Goal: Information Seeking & Learning: Learn about a topic

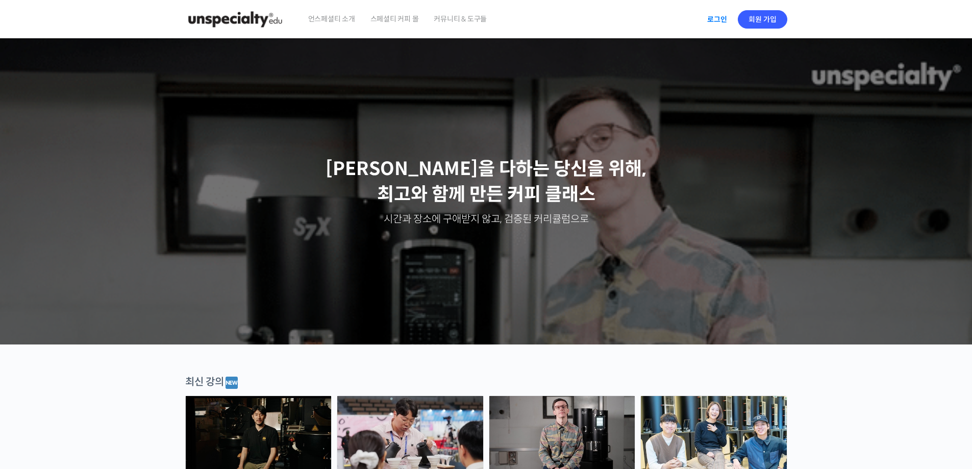
click at [722, 17] on link "로그인" at bounding box center [717, 19] width 32 height 23
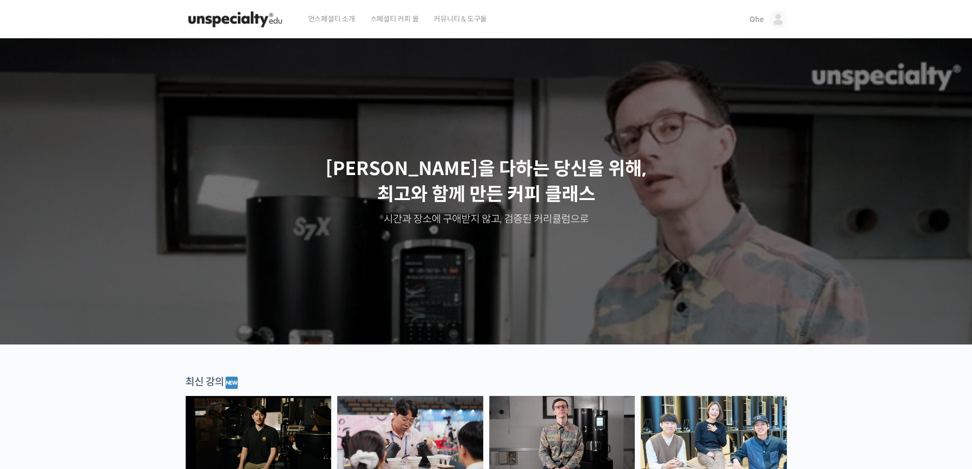
click at [761, 9] on link "Ohe" at bounding box center [768, 19] width 37 height 39
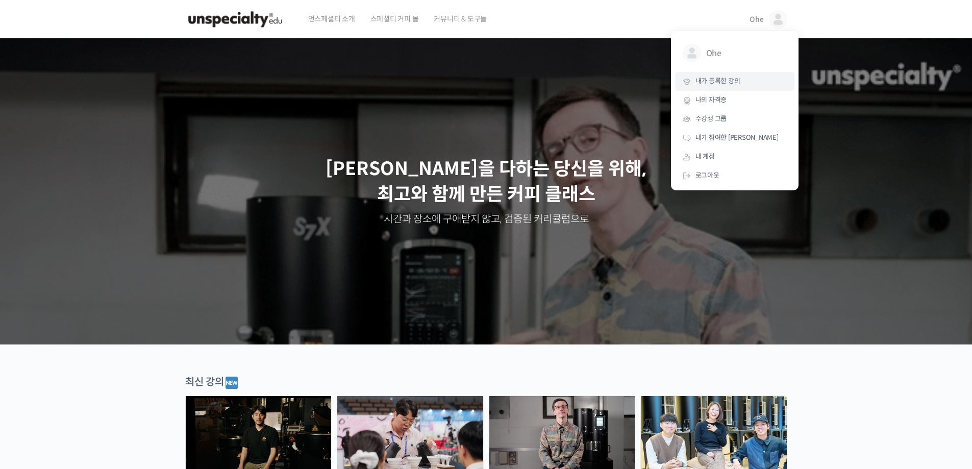
click at [732, 76] on link "내가 등록한 강의" at bounding box center [734, 81] width 119 height 19
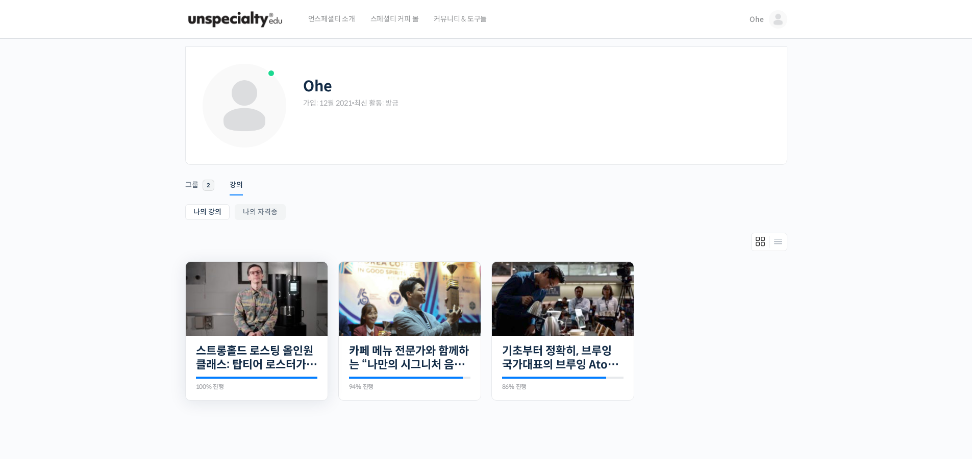
click at [264, 288] on img at bounding box center [257, 299] width 142 height 74
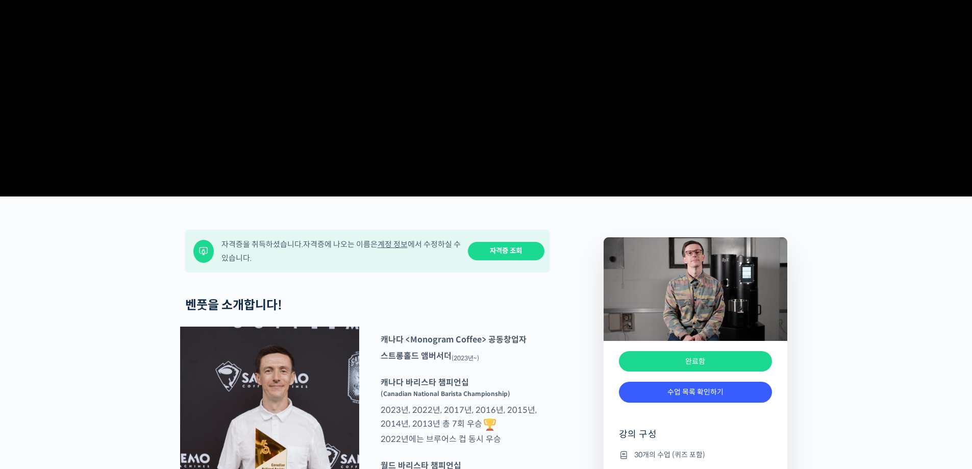
scroll to position [204, 0]
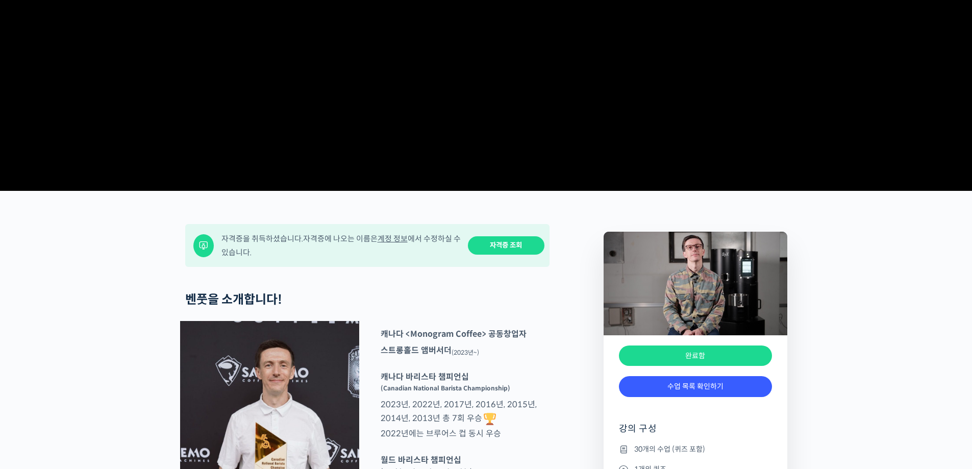
click at [480, 255] on link "자격증 조회" at bounding box center [506, 245] width 77 height 19
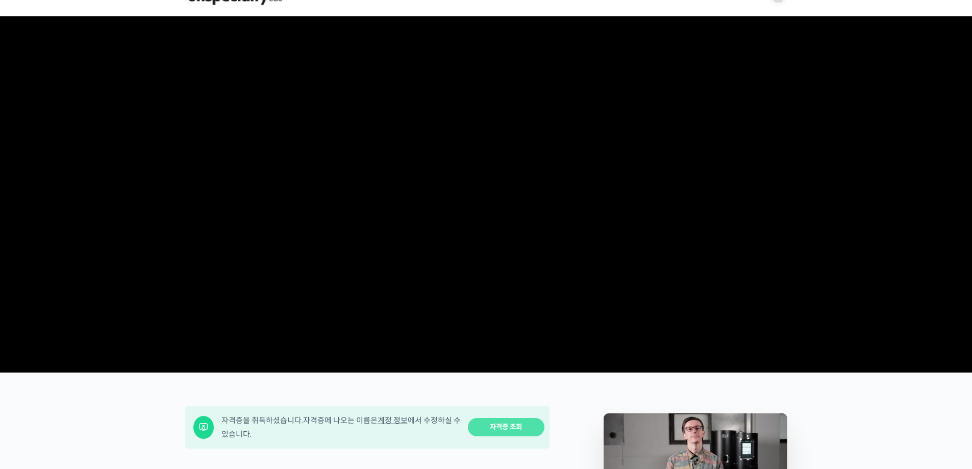
scroll to position [0, 0]
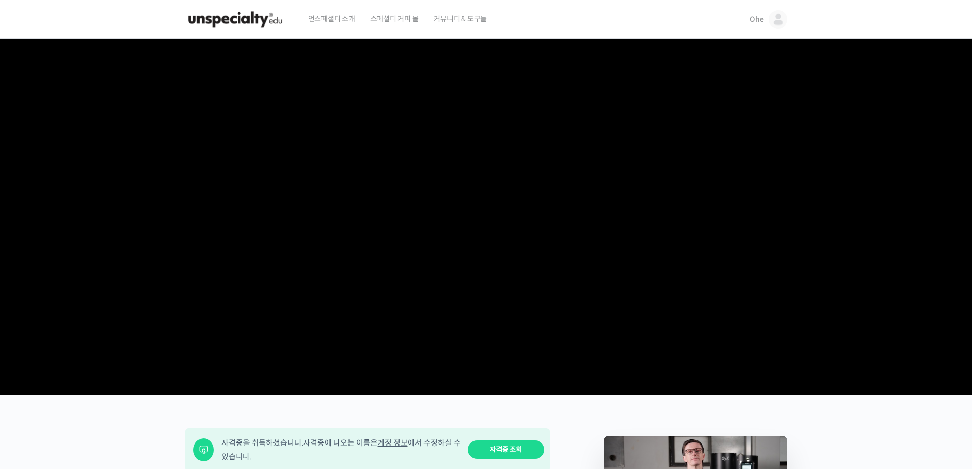
click at [753, 25] on link "Ohe" at bounding box center [768, 19] width 37 height 39
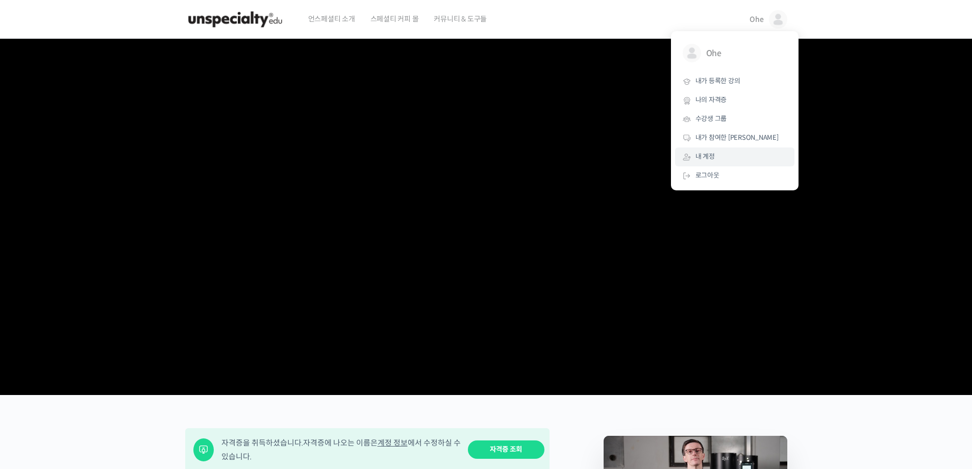
click at [728, 161] on link "내 계정" at bounding box center [734, 156] width 119 height 19
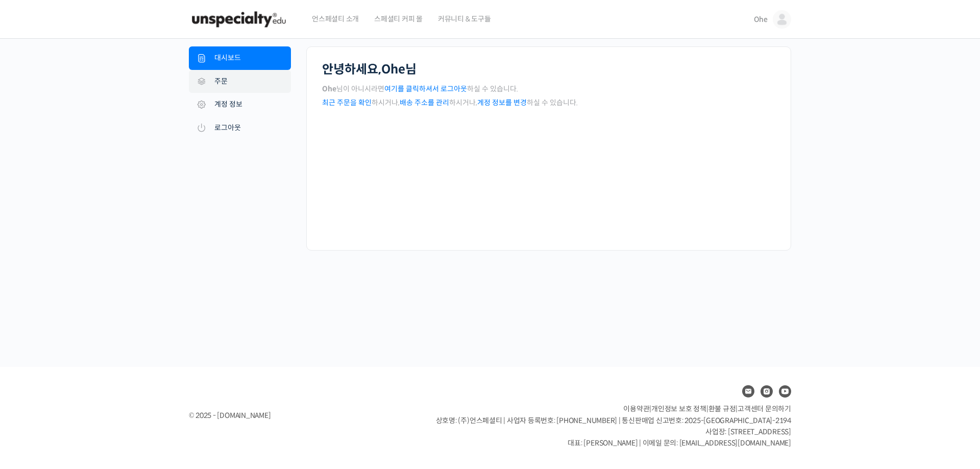
click at [270, 89] on link "주문" at bounding box center [240, 81] width 102 height 23
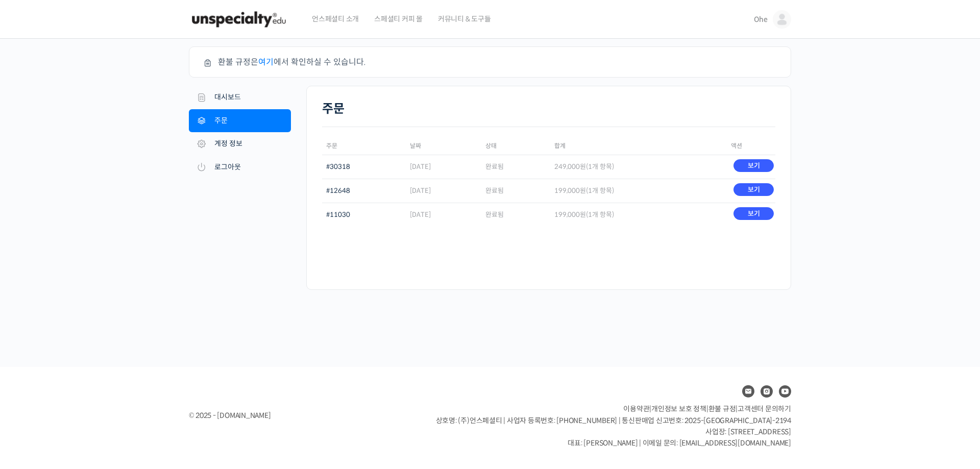
click at [724, 167] on td "249,000 원 (1개 항목)" at bounding box center [638, 167] width 177 height 24
click at [742, 167] on link "보기" at bounding box center [753, 165] width 40 height 13
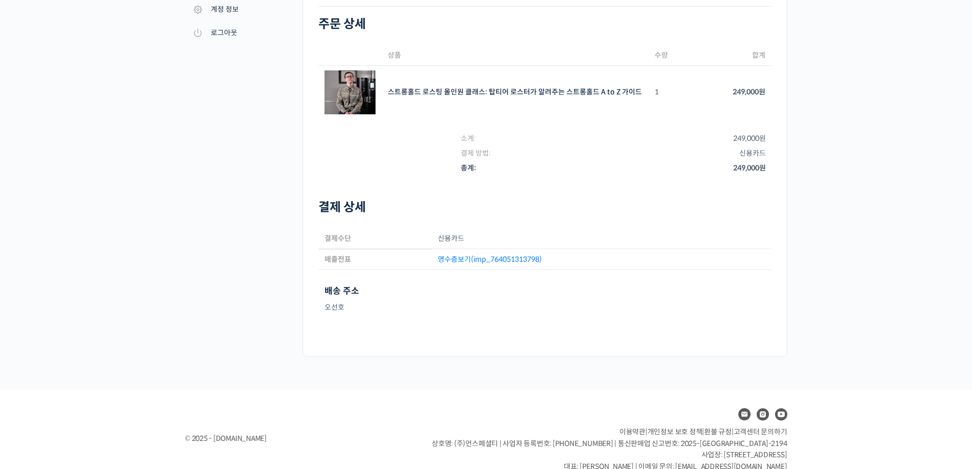
scroll to position [113, 0]
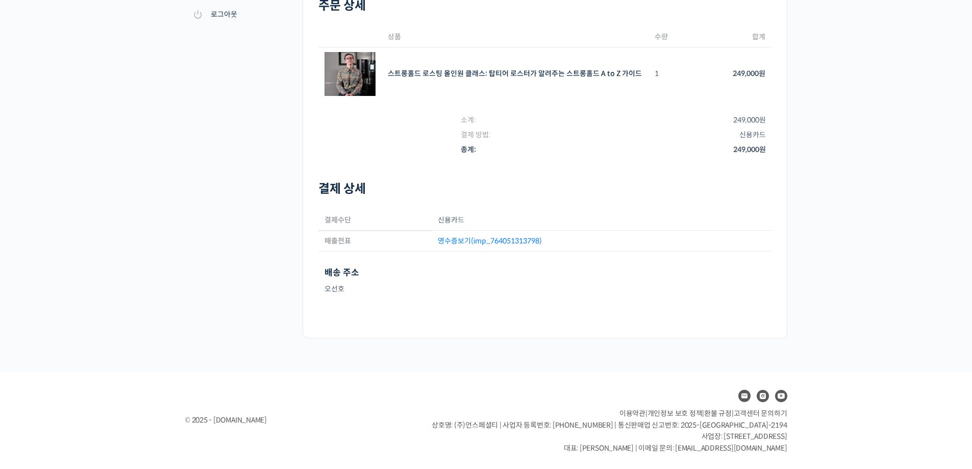
click at [494, 246] on td "영수증보기(imp_764051313798)" at bounding box center [602, 241] width 340 height 21
click at [488, 244] on link "영수증보기(imp_764051313798)" at bounding box center [490, 240] width 104 height 9
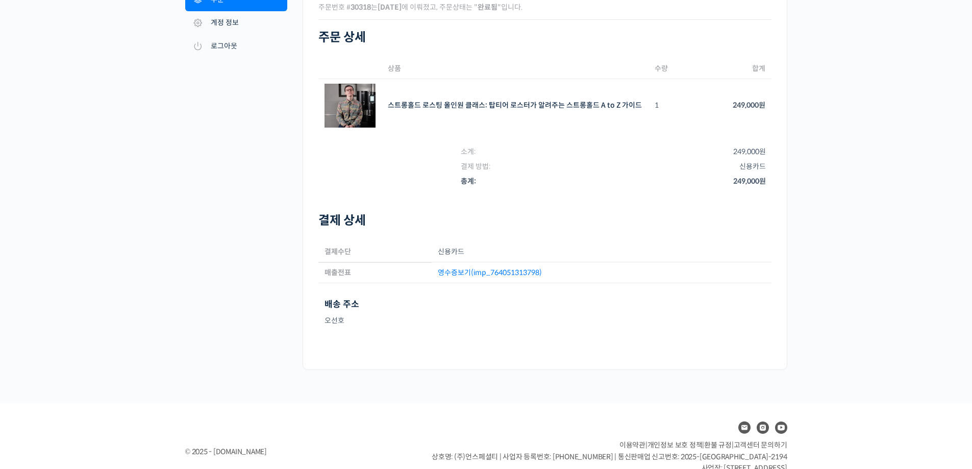
scroll to position [0, 0]
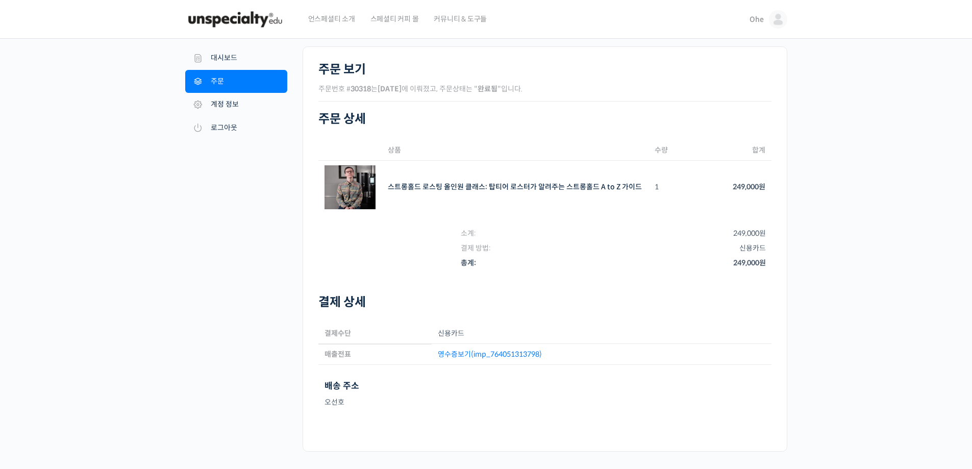
click at [475, 357] on link "영수증보기(imp_764051313798)" at bounding box center [490, 354] width 104 height 9
click at [547, 182] on td "스트롱홀드 로스팅 올인원 클래스: 탑티어 로스터가 알려주는 스트롱홀드 A to Z 가이드 SKU: N/A" at bounding box center [515, 188] width 267 height 54
click at [547, 187] on link "스트롱홀드 로스팅 올인원 클래스: 탑티어 로스터가 알려주는 스트롱홀드 A to Z 가이드" at bounding box center [515, 186] width 254 height 9
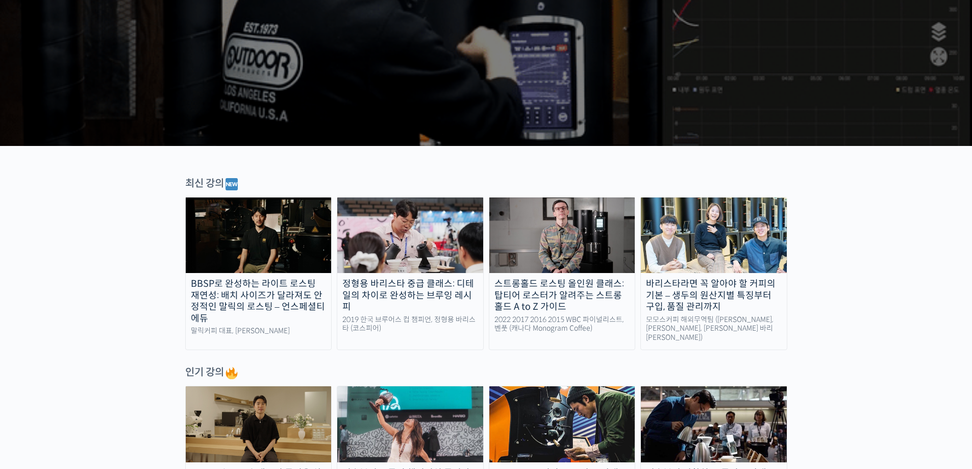
scroll to position [204, 0]
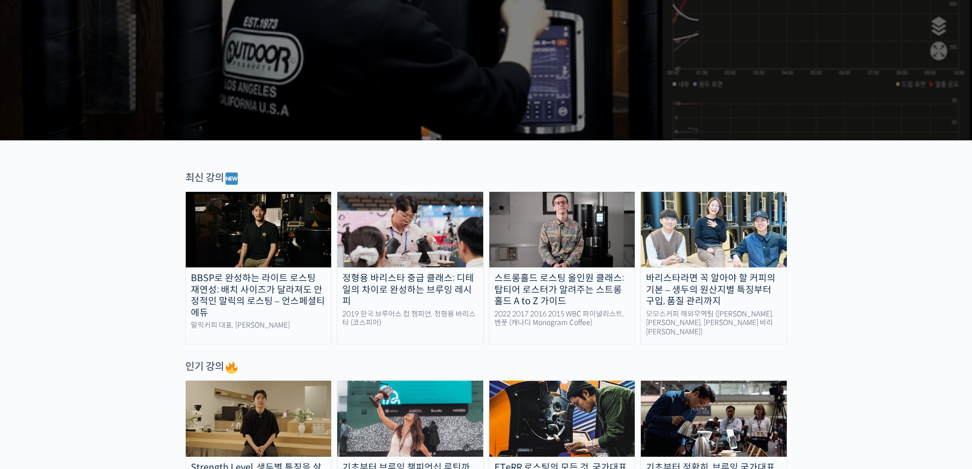
click at [419, 232] on img at bounding box center [410, 230] width 146 height 76
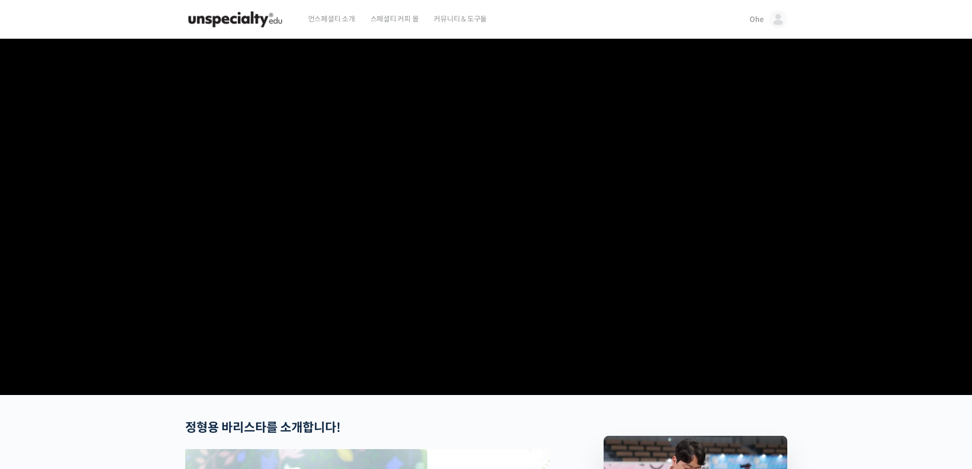
click at [235, 26] on img at bounding box center [235, 19] width 100 height 31
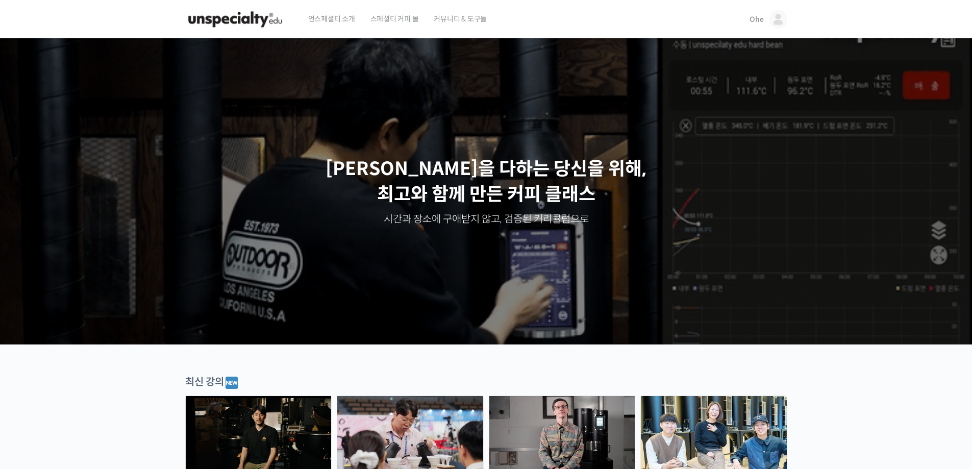
click at [274, 402] on img at bounding box center [259, 434] width 146 height 76
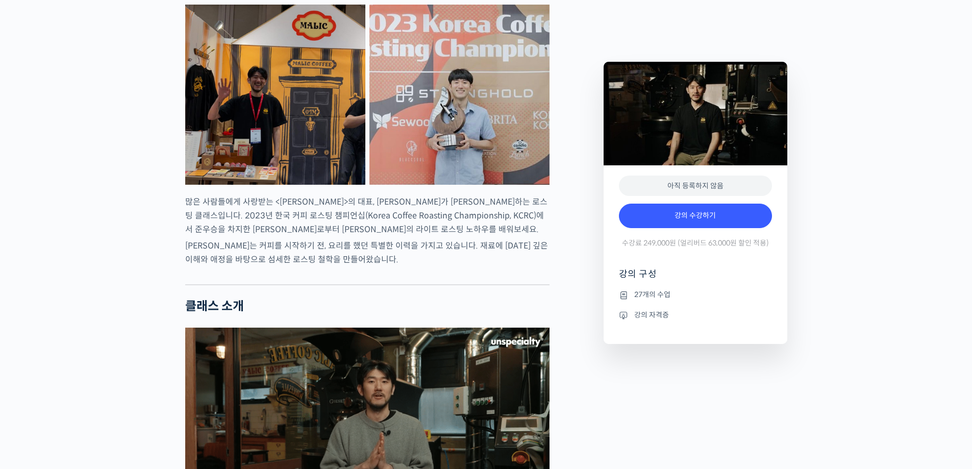
scroll to position [459, 0]
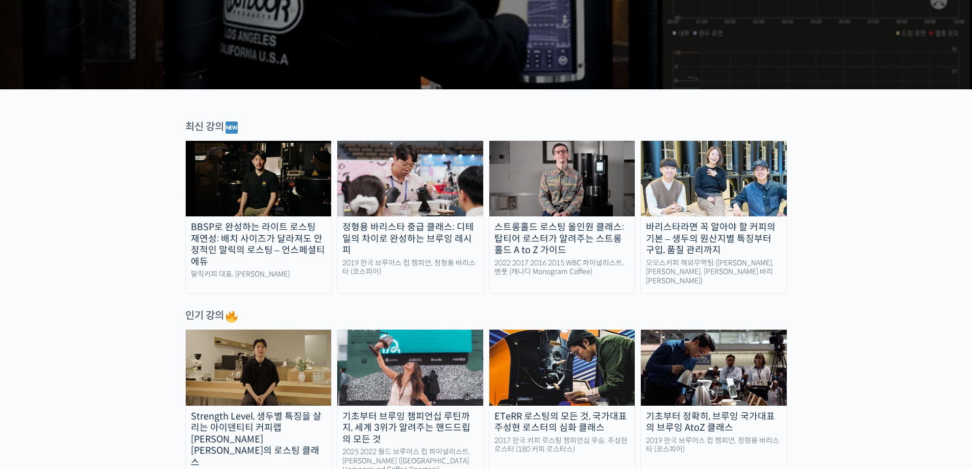
click at [751, 191] on img at bounding box center [714, 179] width 146 height 76
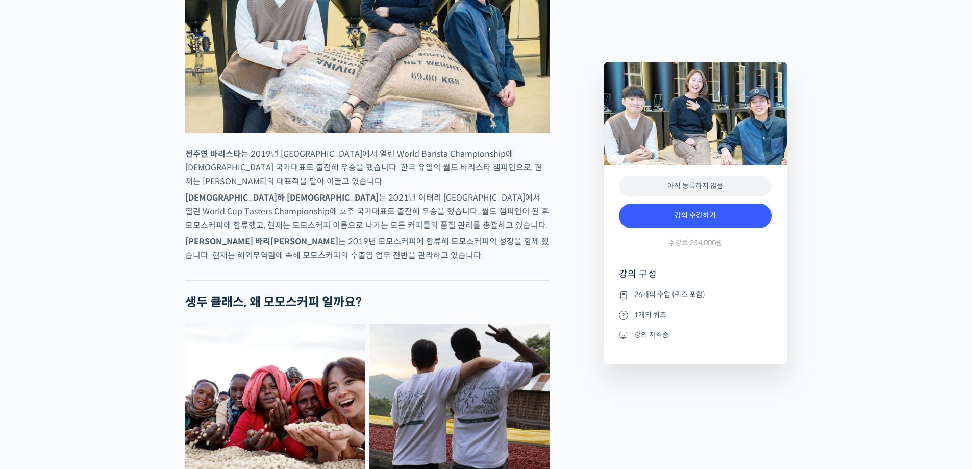
scroll to position [561, 0]
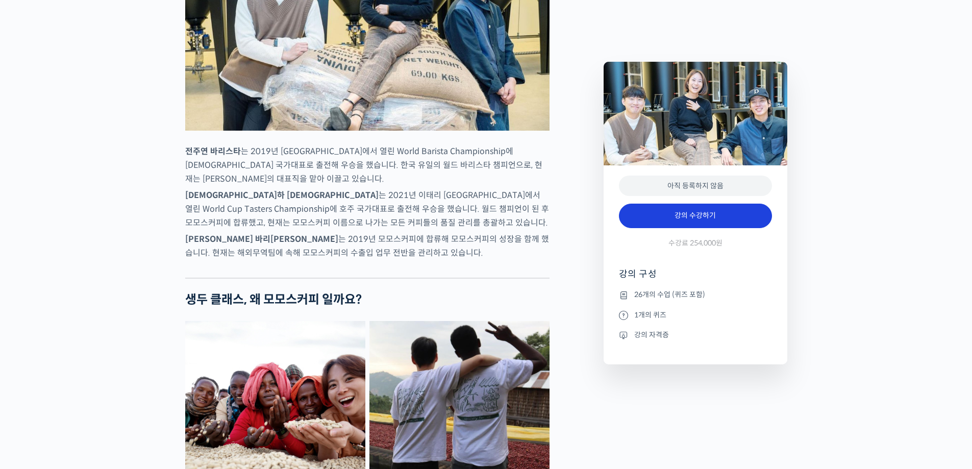
click at [699, 220] on link "강의 수강하기" at bounding box center [695, 216] width 153 height 24
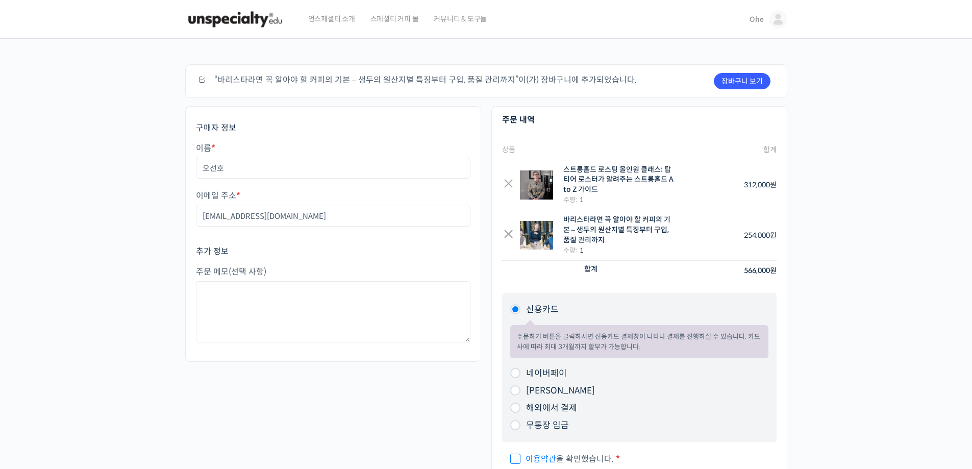
click at [761, 148] on th "합계" at bounding box center [728, 150] width 96 height 20
click at [198, 12] on img at bounding box center [235, 19] width 100 height 31
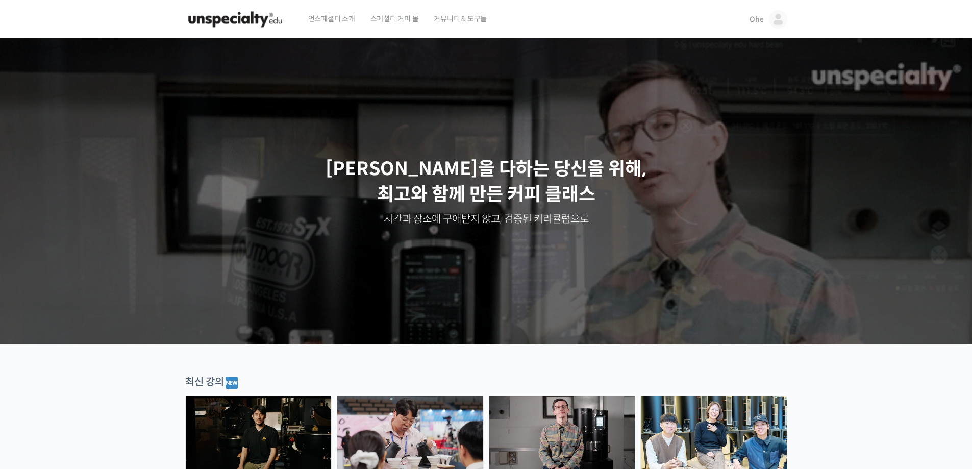
click at [755, 23] on span "Ohe" at bounding box center [757, 19] width 14 height 9
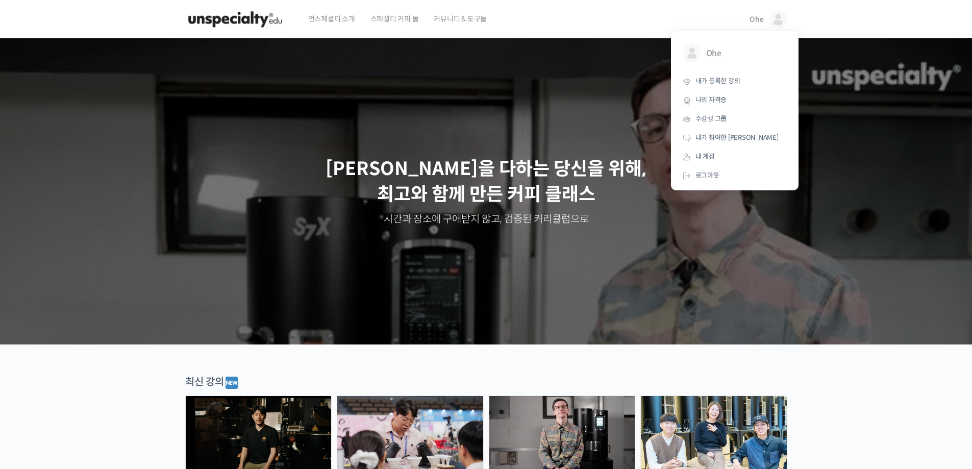
click at [842, 283] on div "Benjamin Put" at bounding box center [486, 191] width 973 height 306
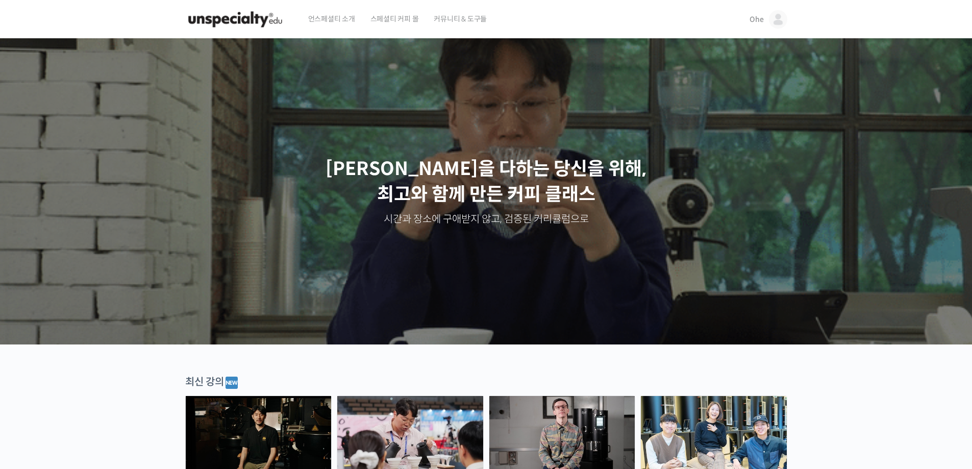
click at [341, 18] on span "언스페셜티 소개" at bounding box center [331, 18] width 47 height 39
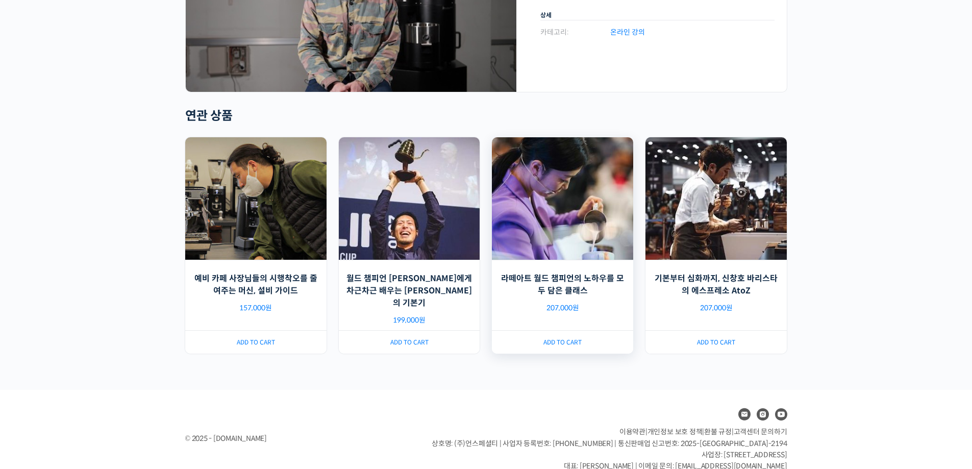
scroll to position [154, 0]
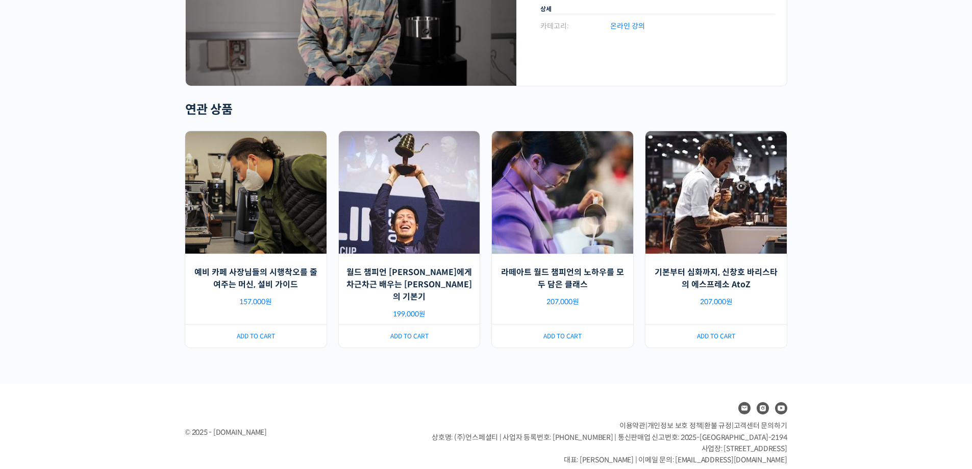
click at [625, 421] on link "이용약관" at bounding box center [632, 425] width 26 height 9
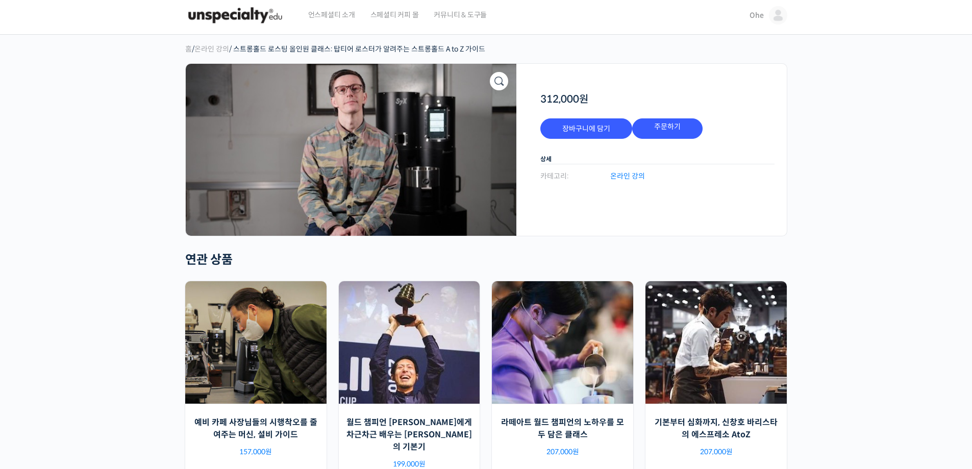
scroll to position [0, 0]
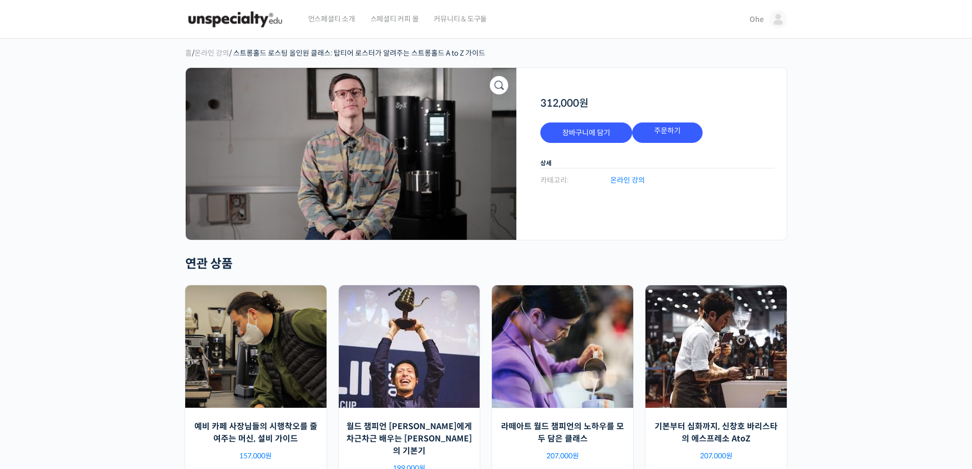
click at [416, 76] on img at bounding box center [351, 154] width 331 height 172
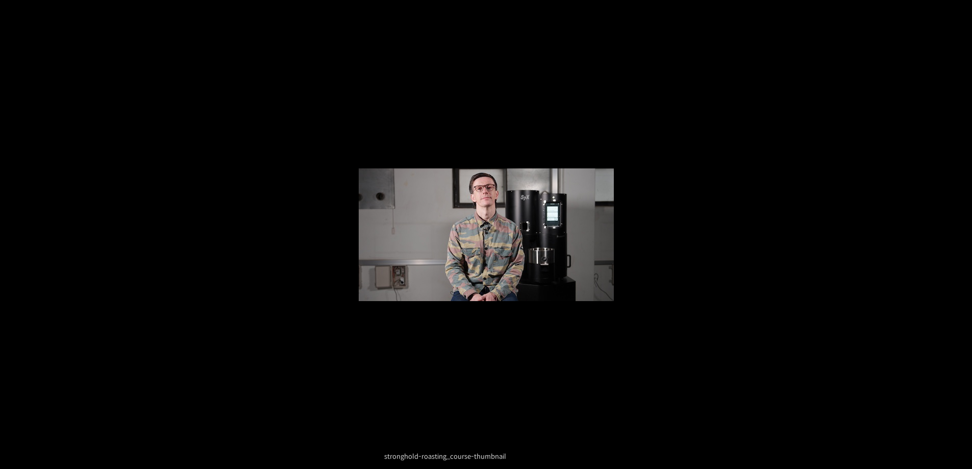
click at [489, 6] on div at bounding box center [486, 11] width 22 height 22
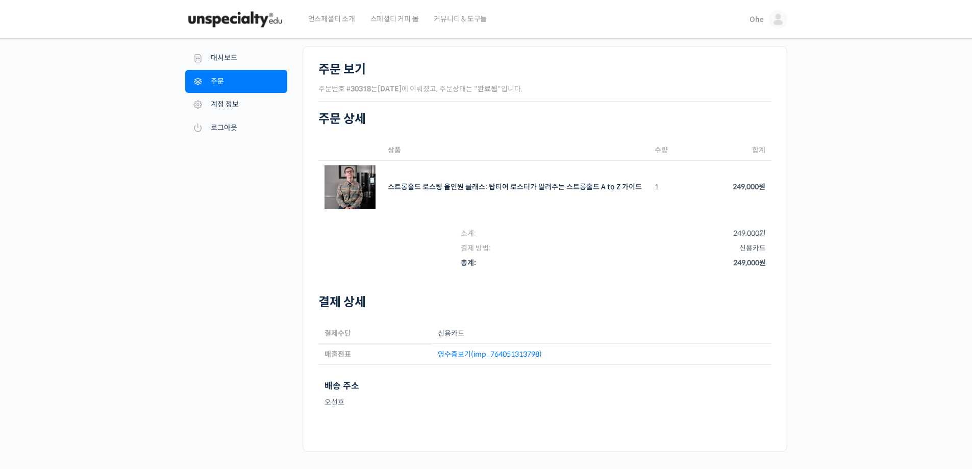
click at [264, 10] on img at bounding box center [235, 19] width 100 height 31
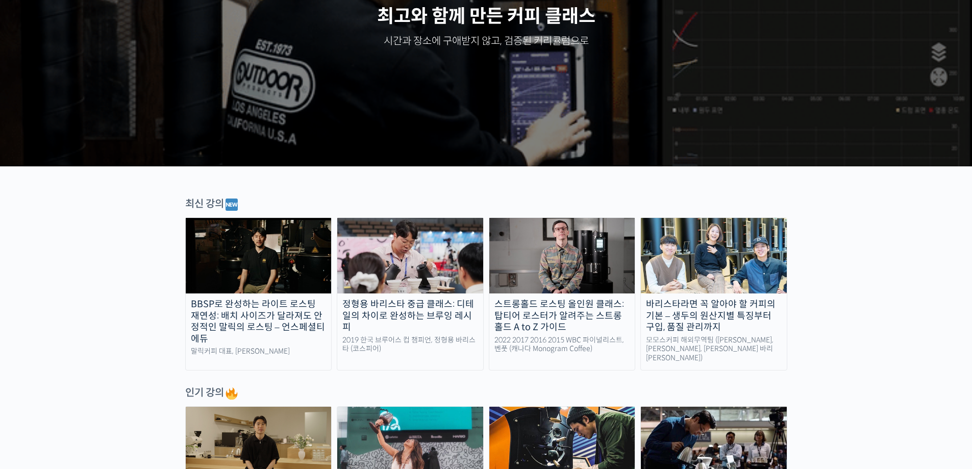
scroll to position [204, 0]
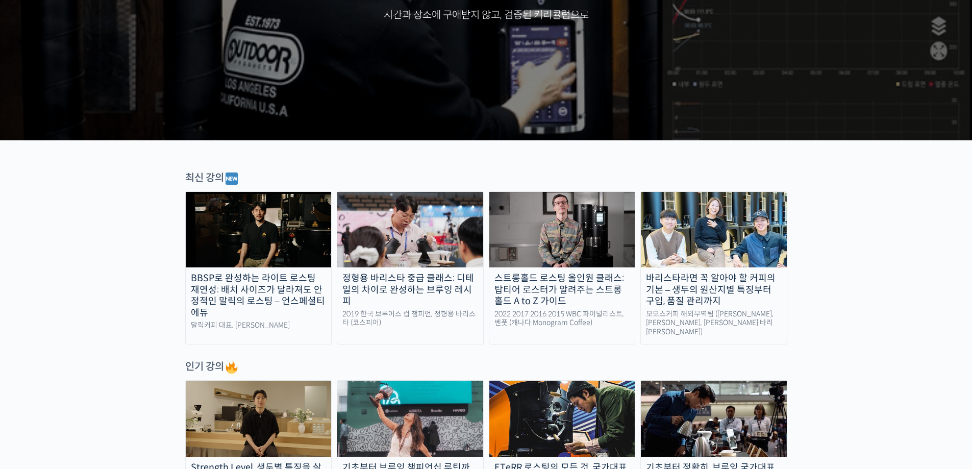
click at [579, 262] on img at bounding box center [562, 230] width 146 height 76
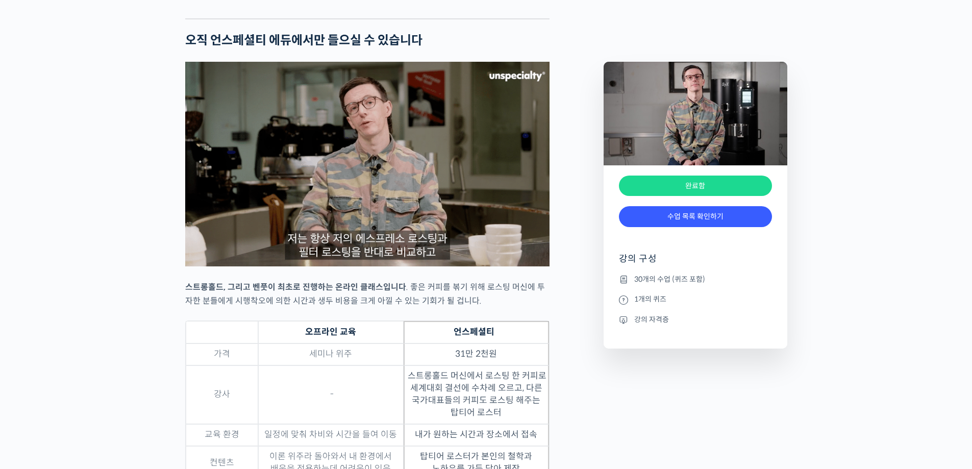
scroll to position [3062, 0]
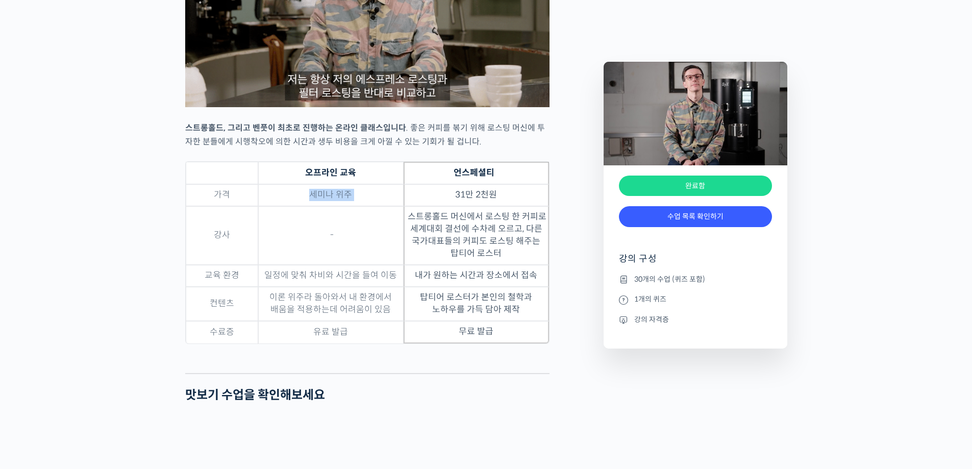
drag, startPoint x: 297, startPoint y: 219, endPoint x: 438, endPoint y: 227, distance: 141.0
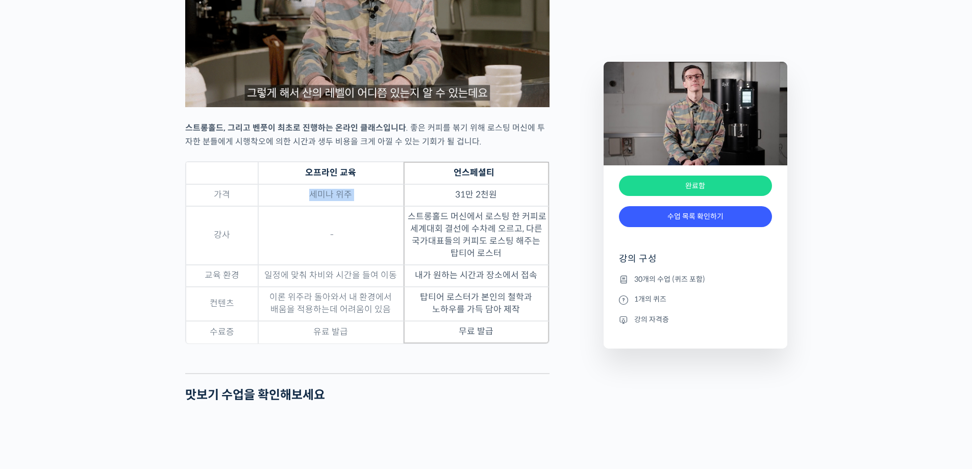
click at [438, 206] on tr "가격 세미나 위주 31만 2천원" at bounding box center [367, 195] width 363 height 22
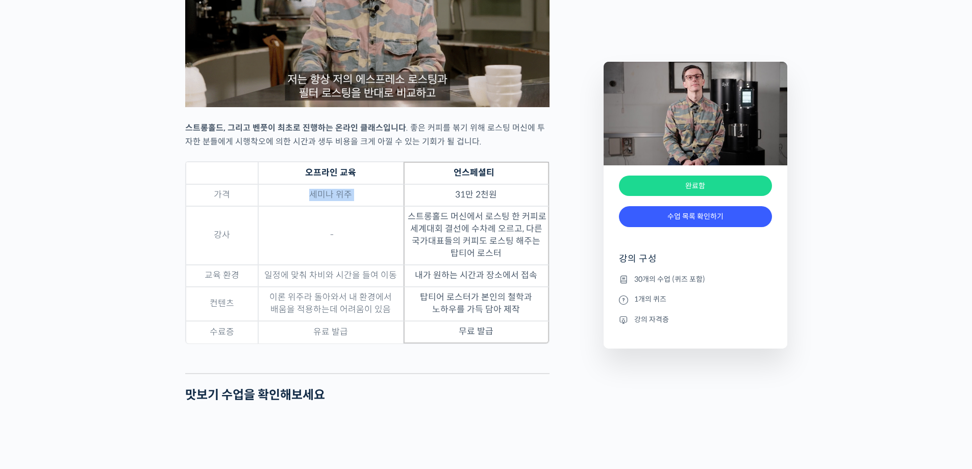
click at [438, 206] on td "31만 2천원" at bounding box center [476, 195] width 145 height 22
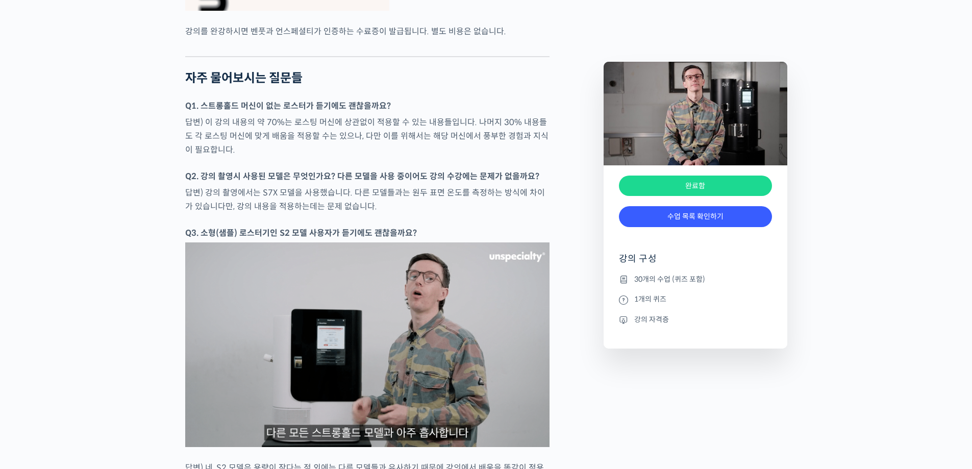
scroll to position [4388, 0]
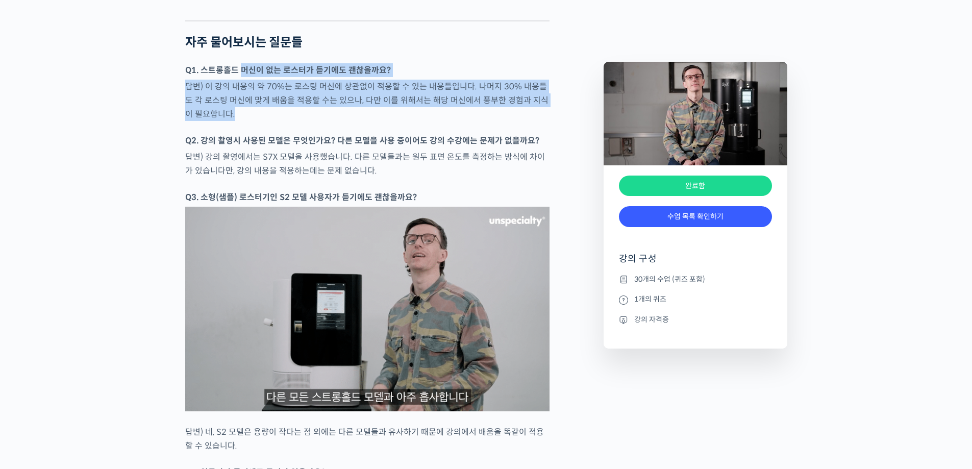
drag, startPoint x: 245, startPoint y: 102, endPoint x: 288, endPoint y: 143, distance: 59.6
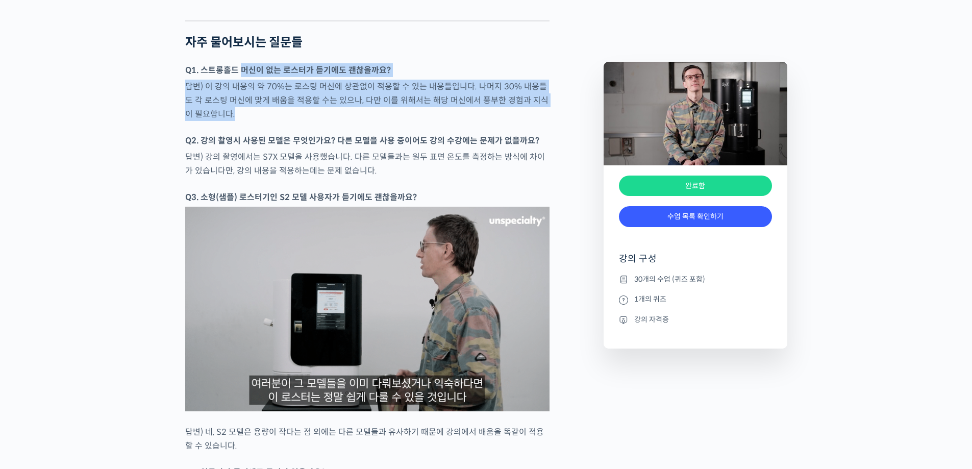
click at [288, 121] on p "답변) 이 강의 내용의 약 70%는 로스팅 머신에 상관없이 적용할 수 있는 내용들입니다. 나머지 30% 내용들도 각 로스팅 머신에 맞게 배움을…" at bounding box center [367, 100] width 364 height 41
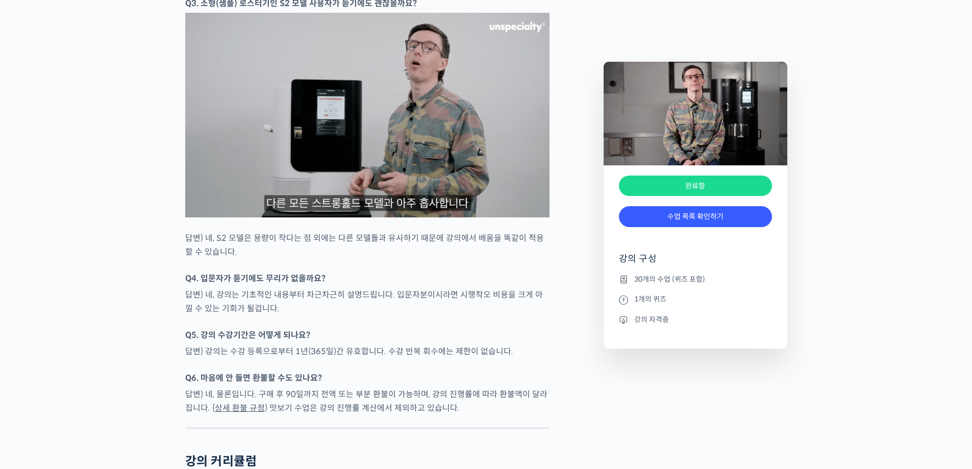
scroll to position [4644, 0]
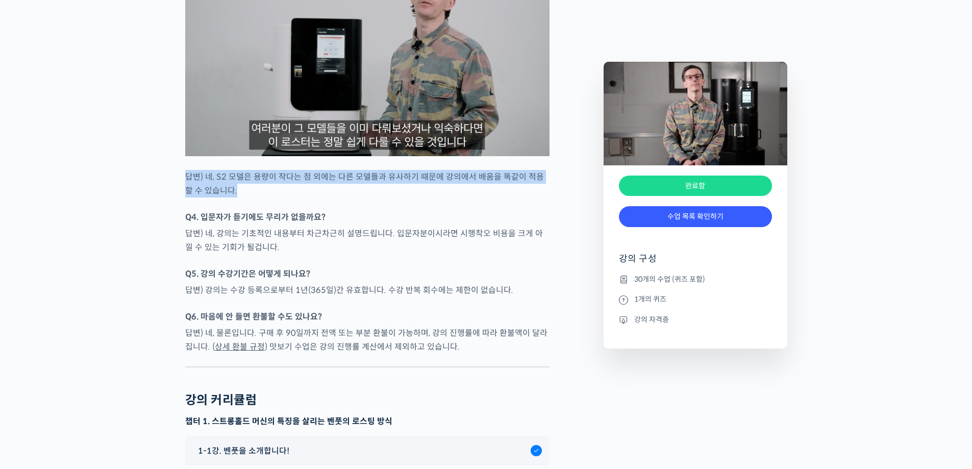
drag, startPoint x: 183, startPoint y: 192, endPoint x: 239, endPoint y: 220, distance: 62.5
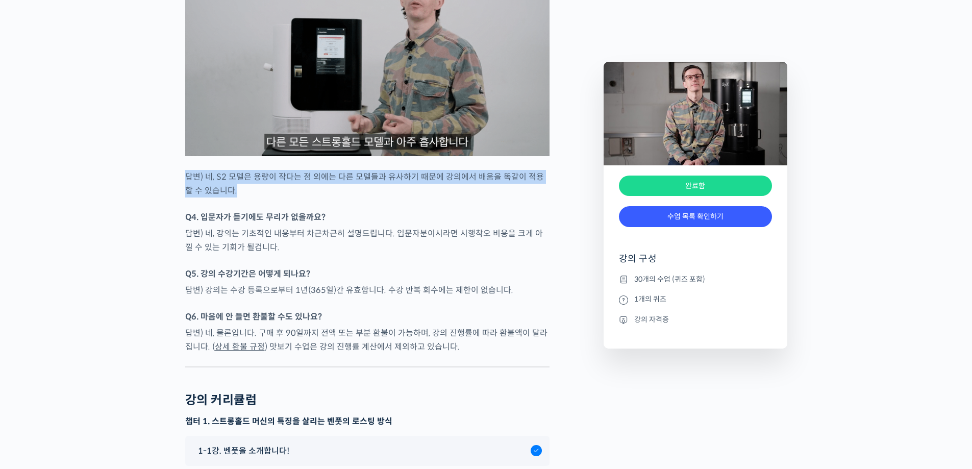
click at [239, 197] on p "답변) 네, S2 모델은 용량이 작다는 점 외에는 다른 모델들과 유사하기 때문에 강의에서 배움을 똑같이 적용할 수 있습니다." at bounding box center [367, 184] width 364 height 28
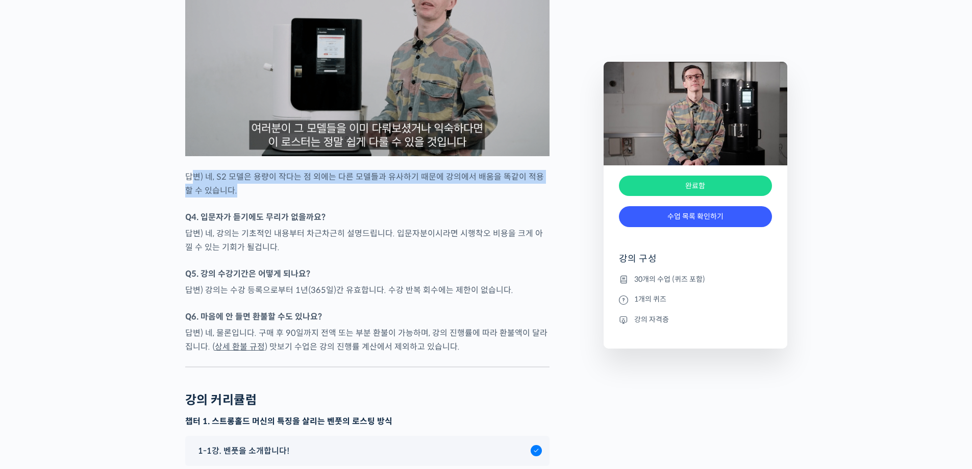
drag, startPoint x: 192, startPoint y: 205, endPoint x: 239, endPoint y: 229, distance: 52.5
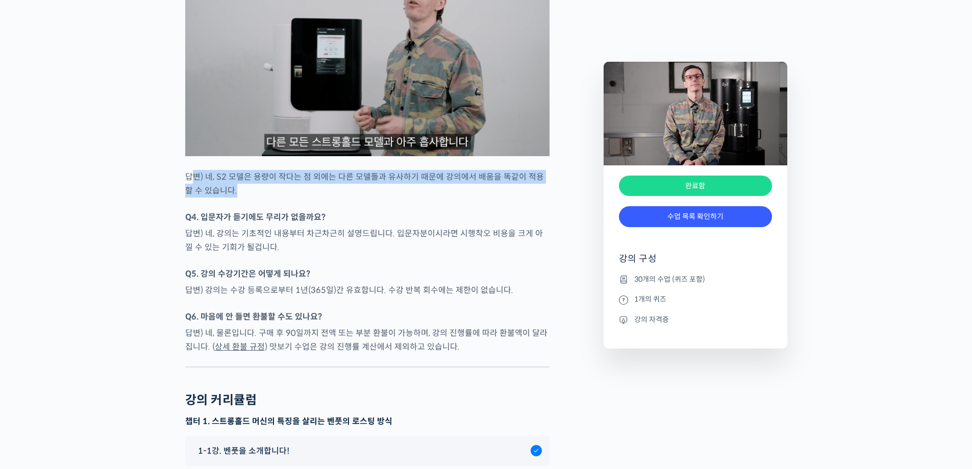
click at [239, 210] on div at bounding box center [367, 205] width 364 height 10
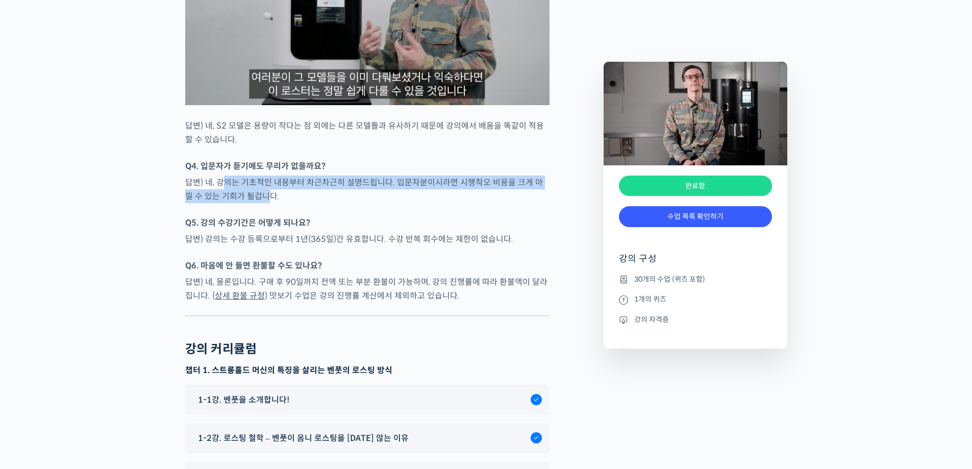
drag, startPoint x: 221, startPoint y: 206, endPoint x: 259, endPoint y: 227, distance: 42.9
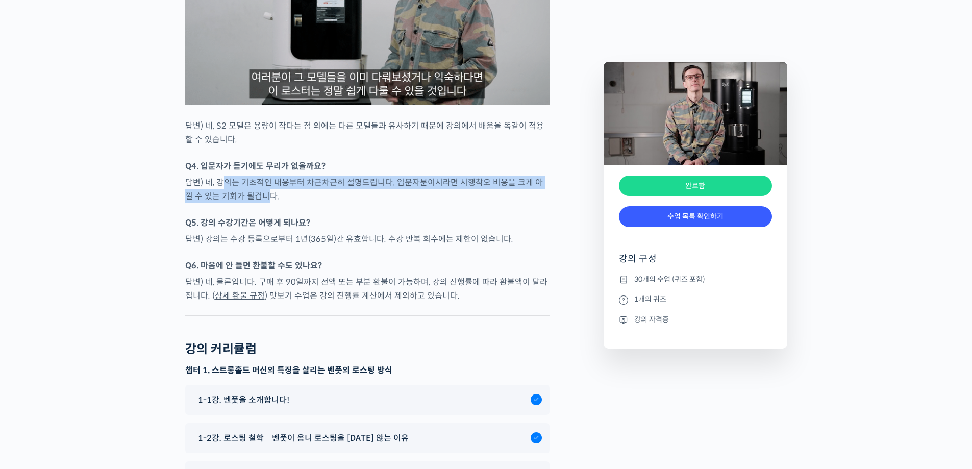
click at [259, 203] on p "답변) 네, 강의는 기초적인 내용부터 차근차근히 설명드립니다. 입문자분이시라면 시행착오 비용을 크게 아낄 수 있는 기회가 될겁니다." at bounding box center [367, 190] width 364 height 28
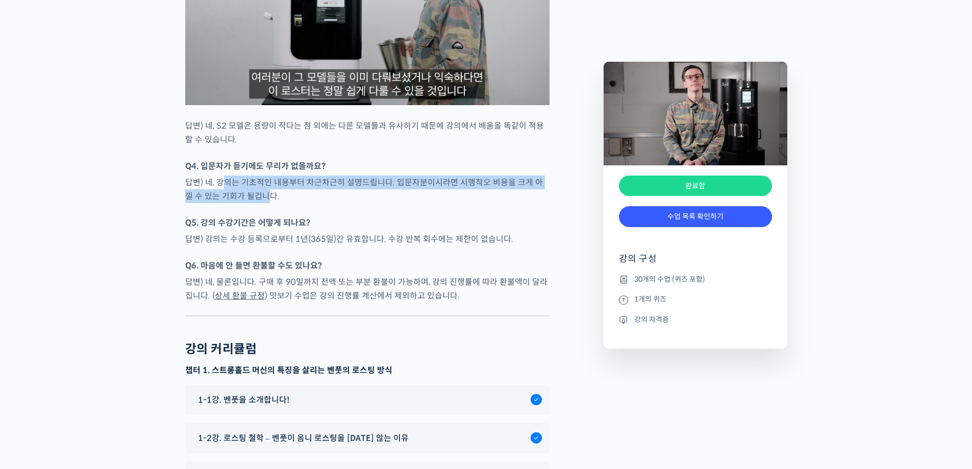
click at [259, 203] on p "답변) 네, 강의는 기초적인 내용부터 차근차근히 설명드립니다. 입문자분이시라면 시행착오 비용을 크게 아낄 수 있는 기회가 될겁니다." at bounding box center [367, 190] width 364 height 28
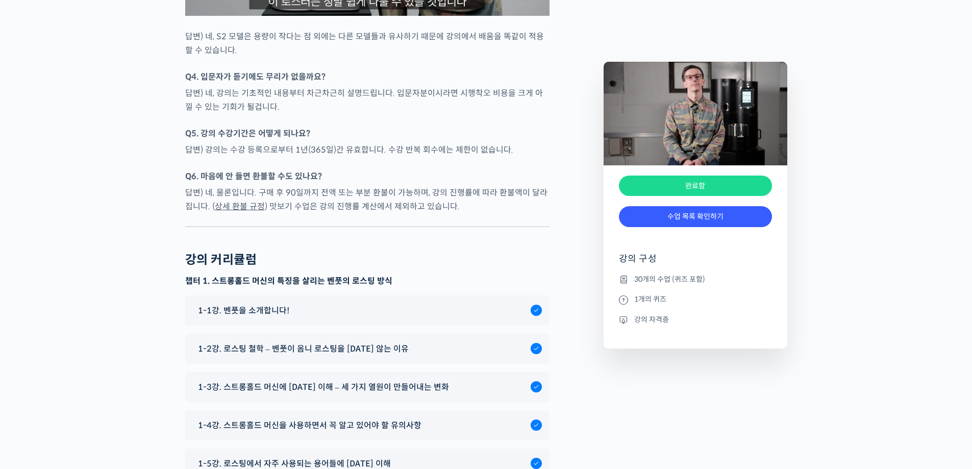
scroll to position [4848, 0]
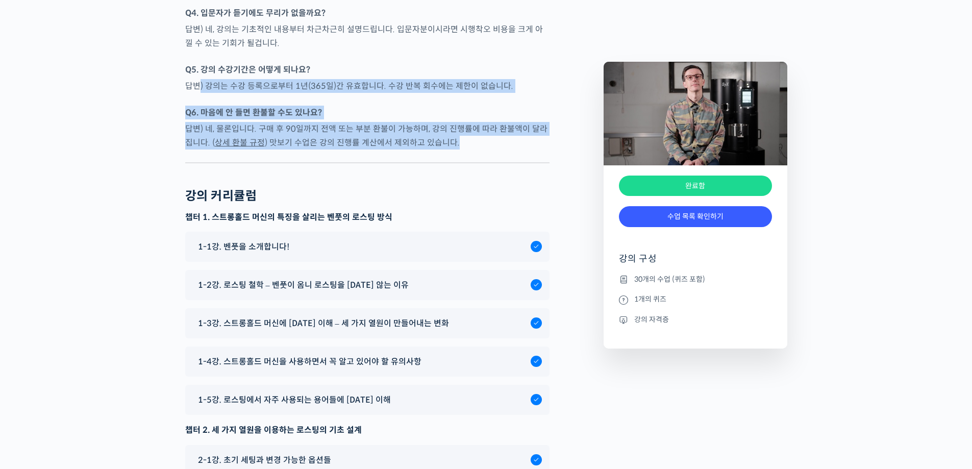
drag, startPoint x: 200, startPoint y: 108, endPoint x: 458, endPoint y: 177, distance: 267.7
drag, startPoint x: 469, startPoint y: 179, endPoint x: 182, endPoint y: 107, distance: 296.2
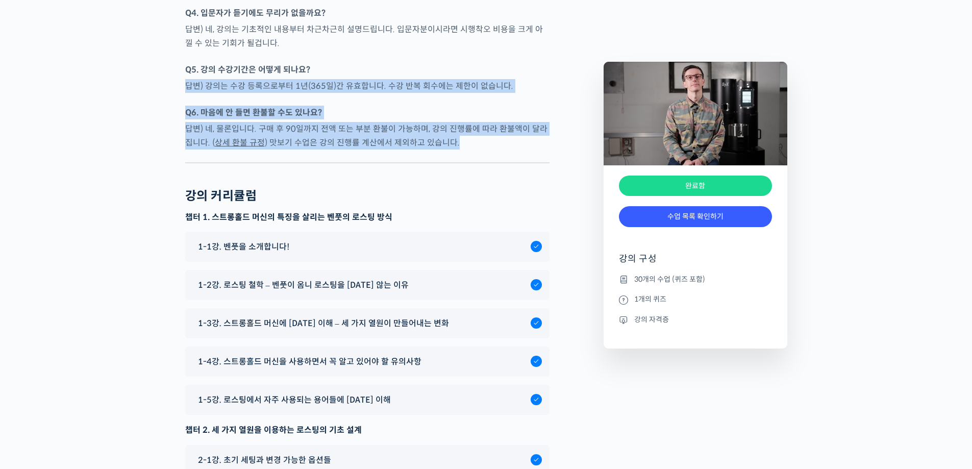
drag, startPoint x: 200, startPoint y: 107, endPoint x: 484, endPoint y: 167, distance: 290.0
click at [484, 150] on p "답변) 네, 물론입니다. 구매 후 90일까지 전액 또는 부분 환불이 가능하며, 강의 진행률에 따라 환불액이 달라집니다. ( 상세 환불 규정 )…" at bounding box center [367, 136] width 364 height 28
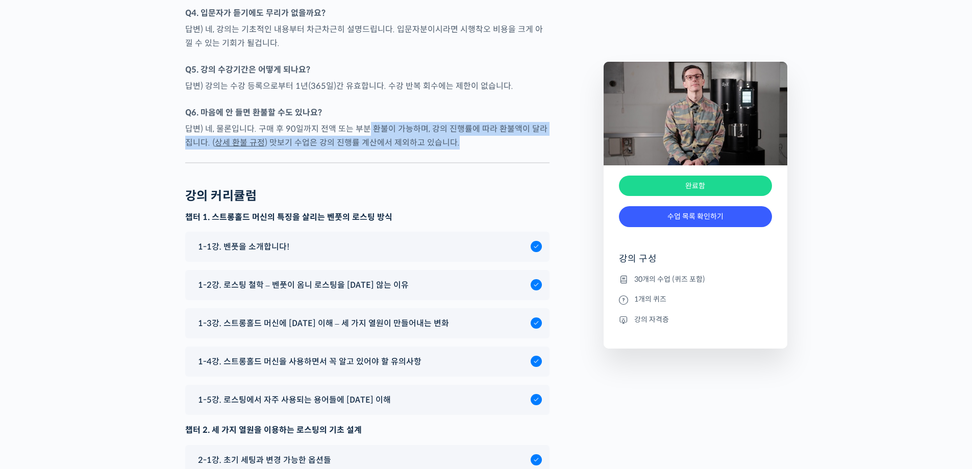
drag, startPoint x: 484, startPoint y: 167, endPoint x: 364, endPoint y: 145, distance: 121.4
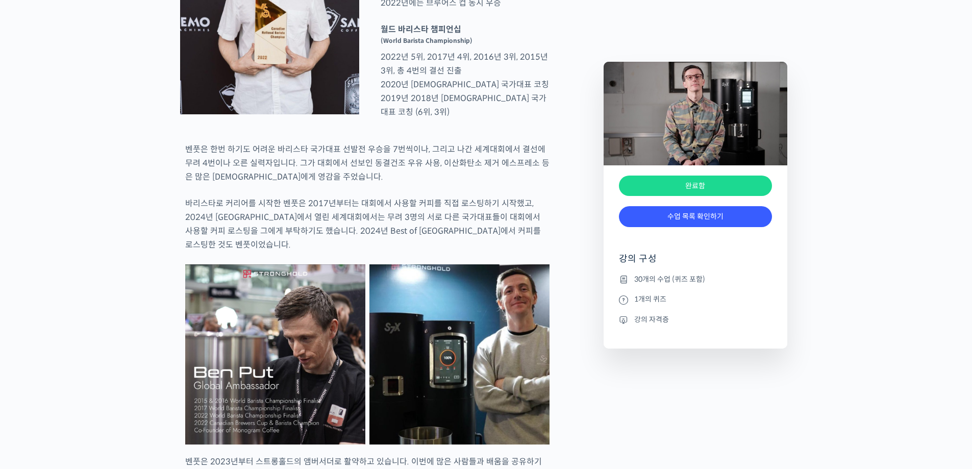
scroll to position [0, 0]
